Goal: Task Accomplishment & Management: Use online tool/utility

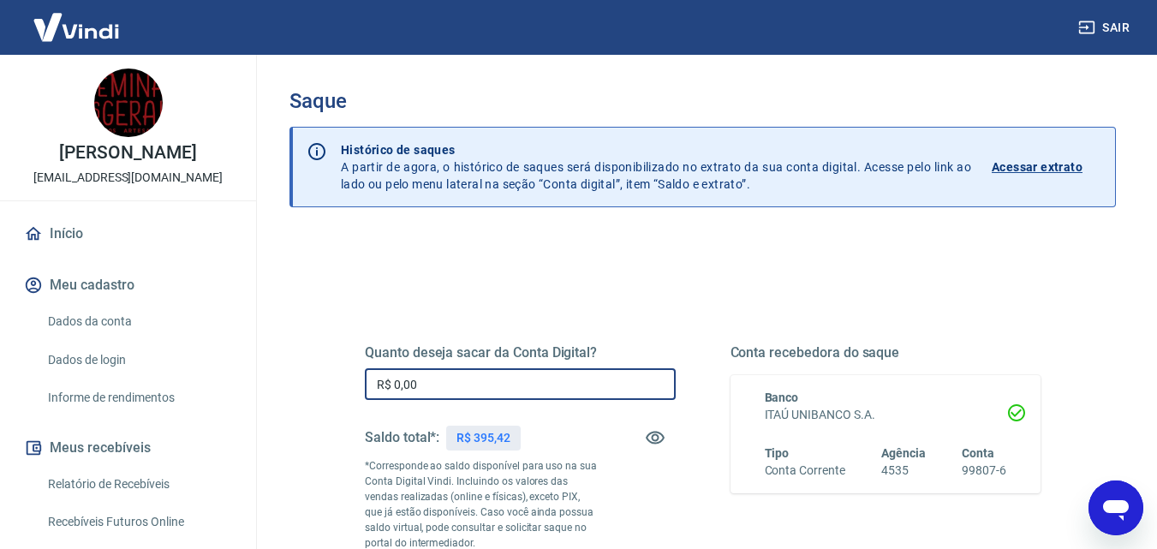
click at [485, 386] on input "R$ 0,00" at bounding box center [520, 384] width 311 height 32
drag, startPoint x: 455, startPoint y: 391, endPoint x: 292, endPoint y: 395, distance: 162.8
click at [284, 391] on div "Saque Histórico de saques A partir de agora, o histórico de saques será disponi…" at bounding box center [703, 396] width 868 height 683
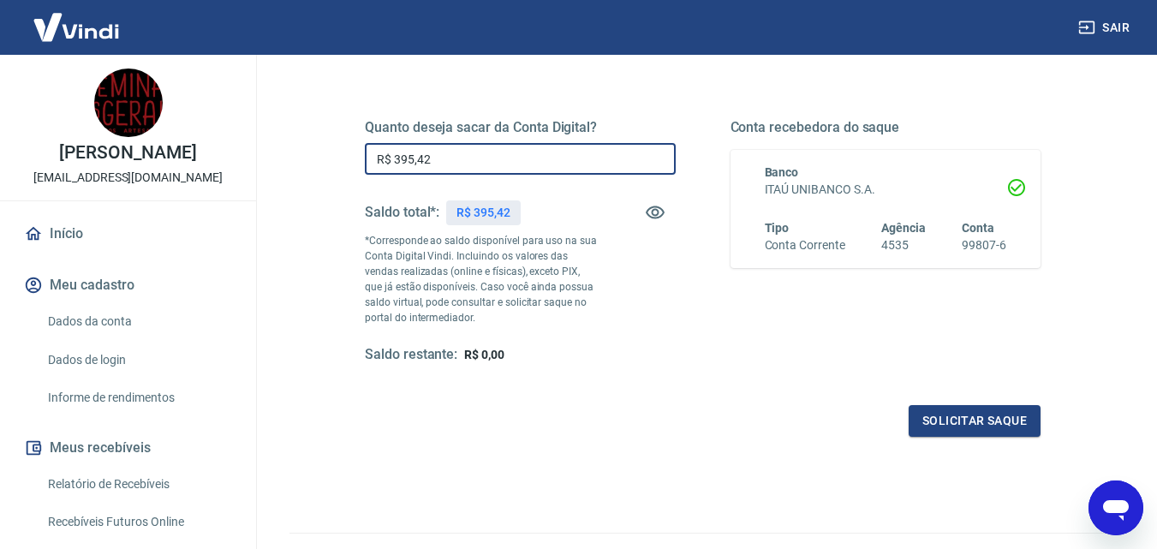
scroll to position [314, 0]
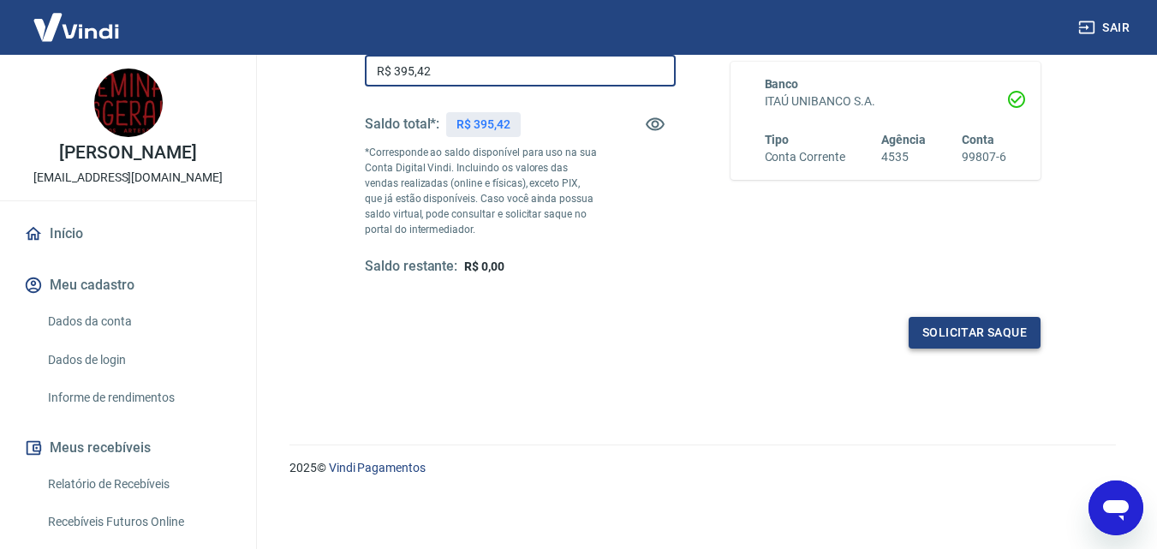
type input "R$ 395,42"
click at [1022, 326] on button "Solicitar saque" at bounding box center [975, 333] width 132 height 32
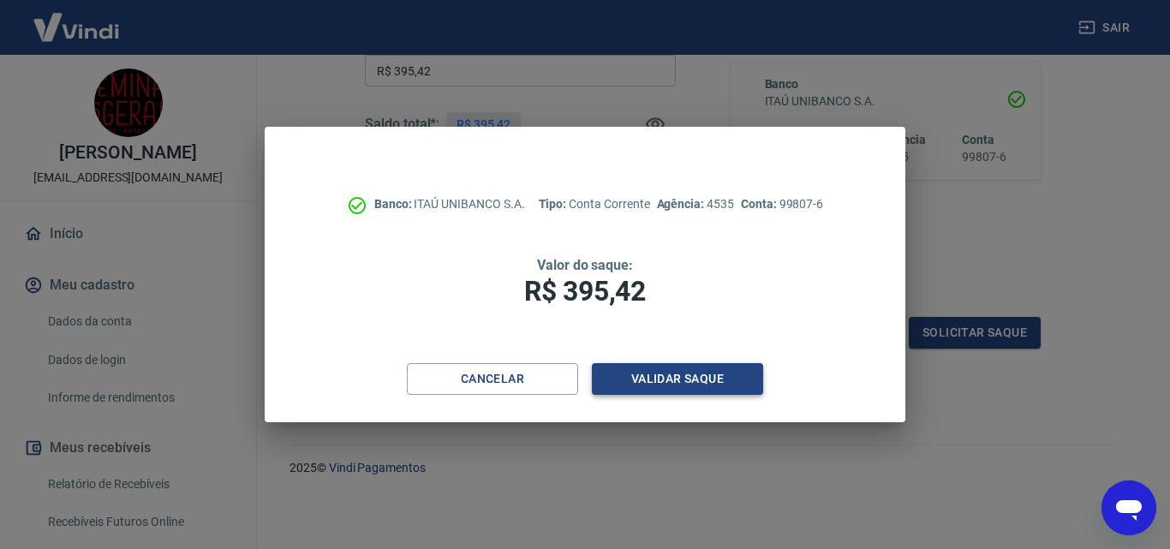
click at [708, 376] on button "Validar saque" at bounding box center [677, 379] width 171 height 32
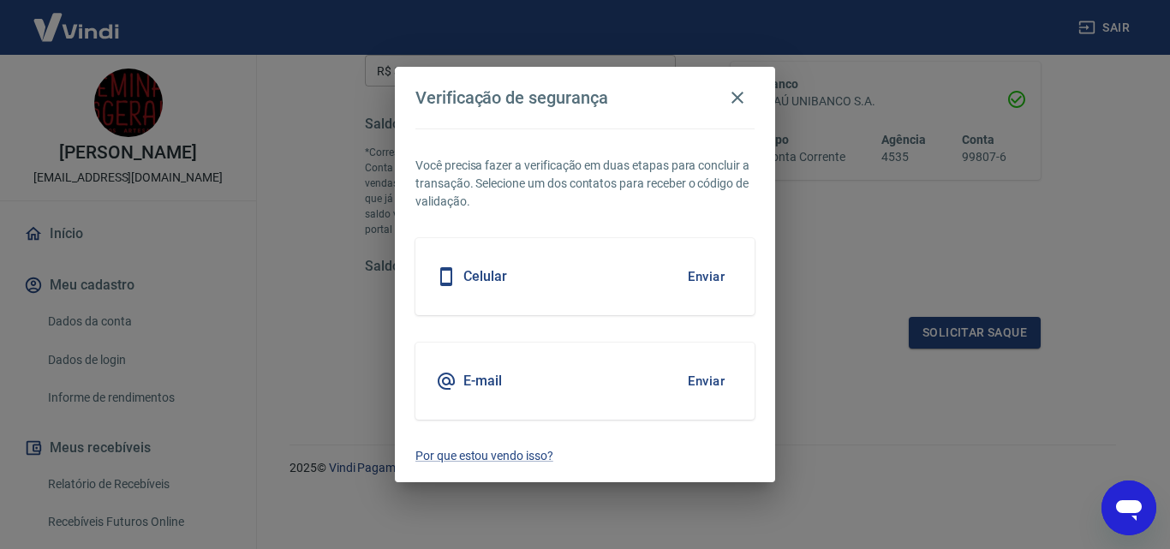
click at [706, 280] on button "Enviar" at bounding box center [706, 277] width 56 height 36
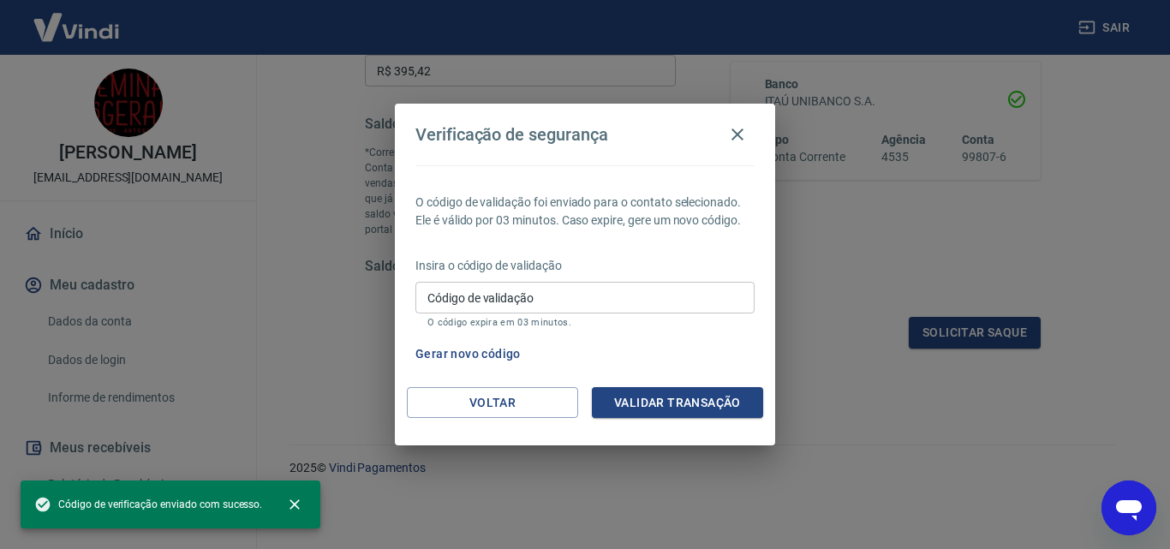
click at [559, 294] on input "Código de validação" at bounding box center [584, 298] width 339 height 32
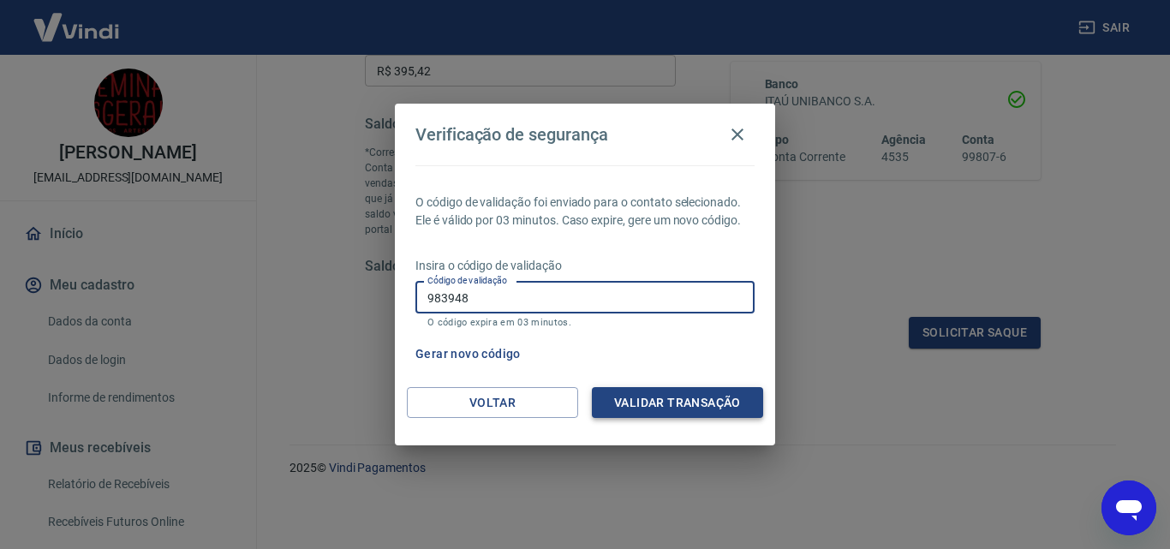
type input "983948"
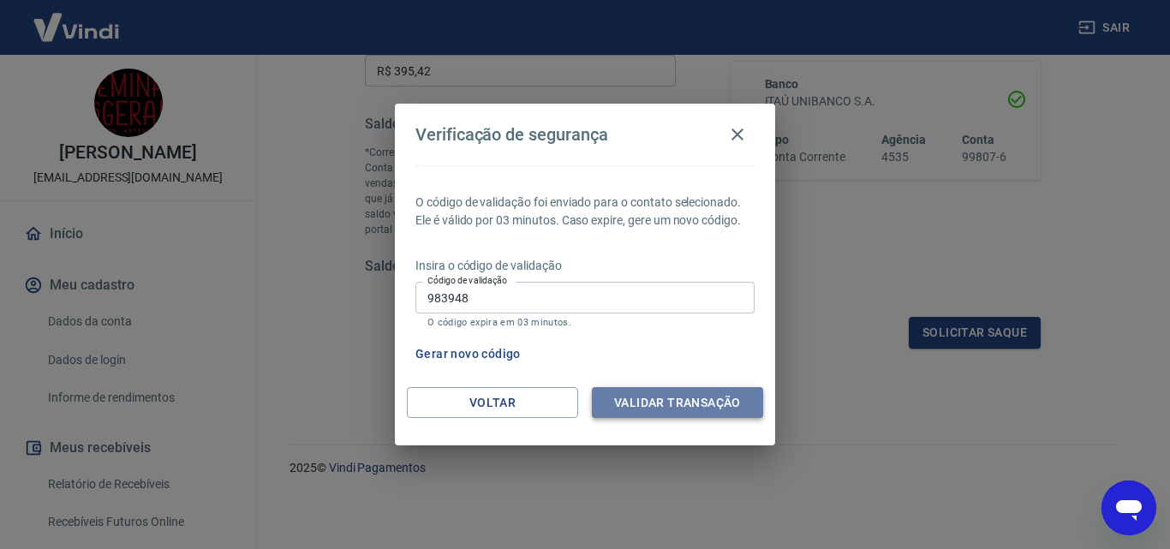
click at [636, 409] on button "Validar transação" at bounding box center [677, 403] width 171 height 32
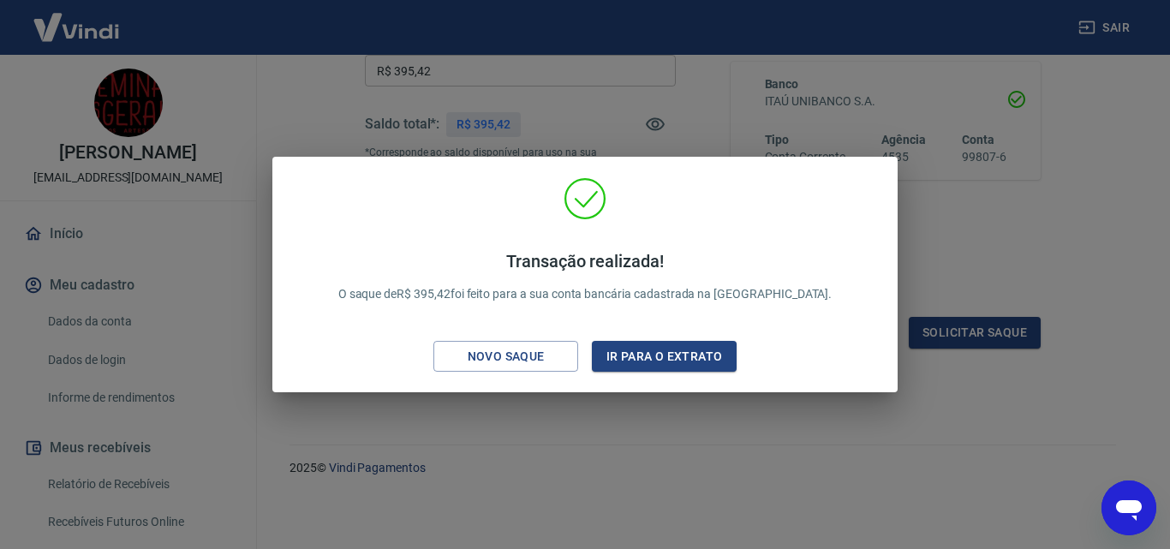
click at [547, 358] on div "Novo saque" at bounding box center [506, 356] width 118 height 21
